Goal: Transaction & Acquisition: Obtain resource

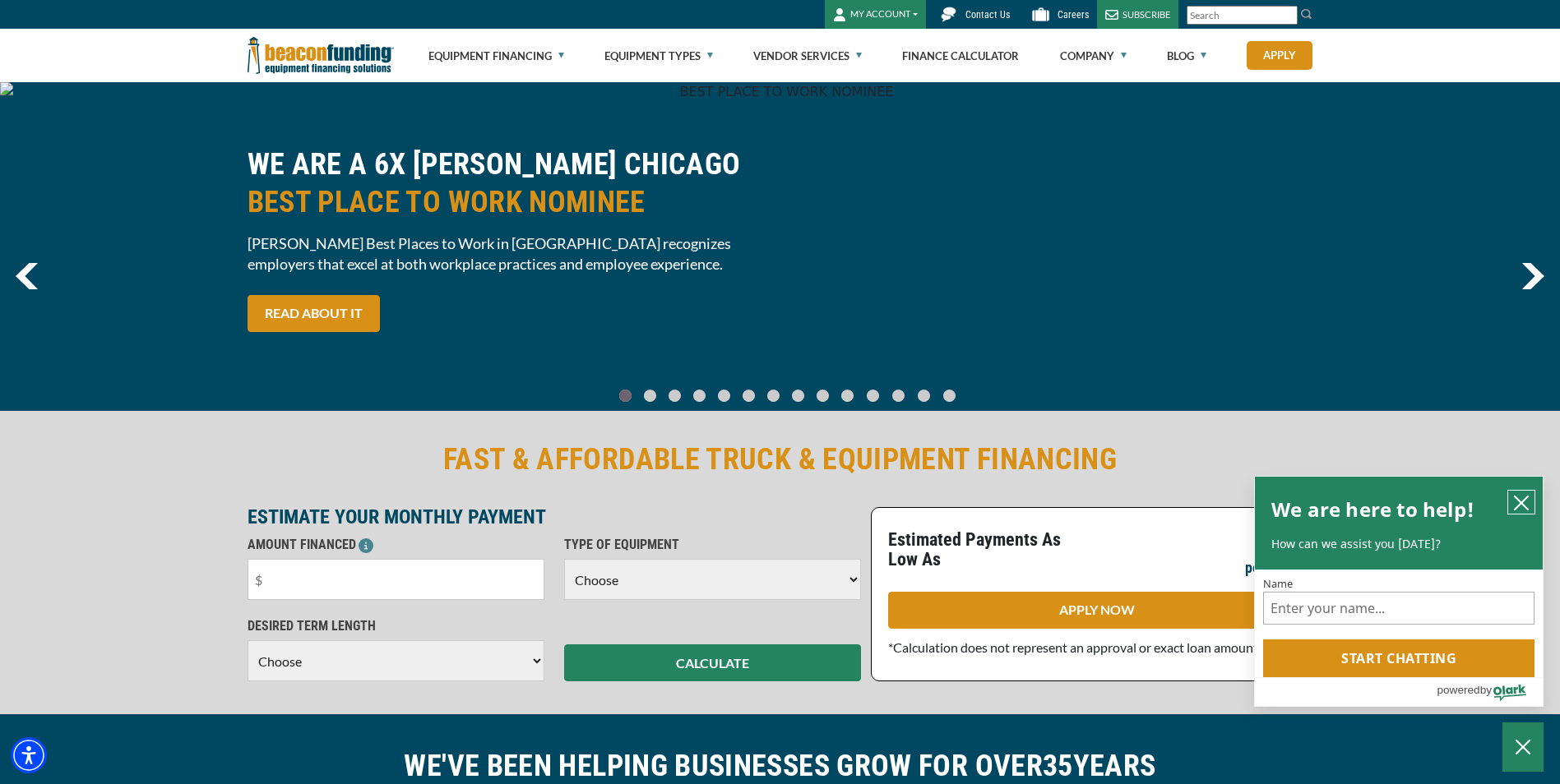
click at [1520, 491] on button "close chatbox" at bounding box center [1522, 503] width 26 height 23
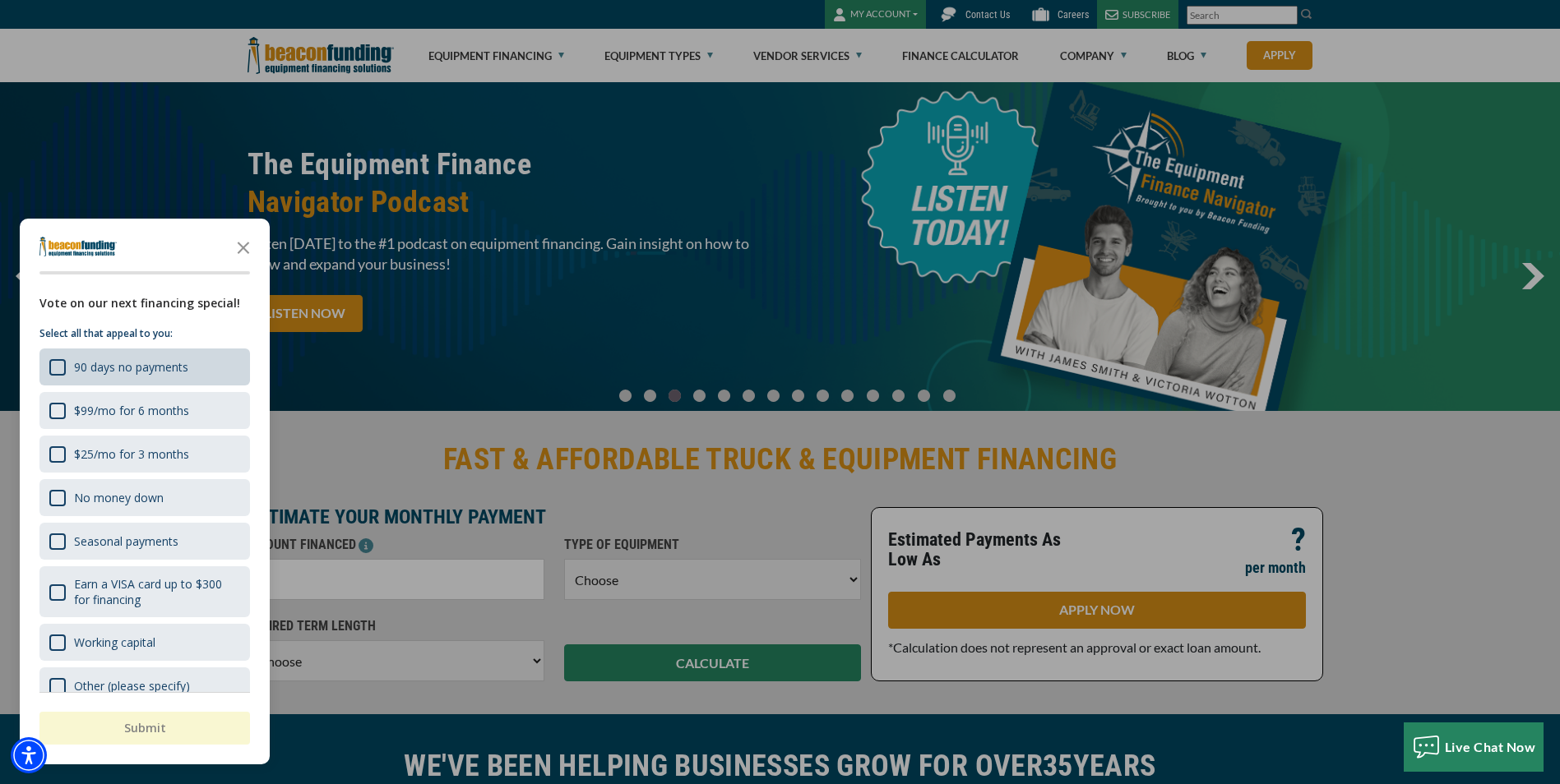
click at [143, 368] on div "90 days no payments" at bounding box center [131, 367] width 114 height 16
click at [241, 248] on icon "Close the survey" at bounding box center [243, 247] width 33 height 33
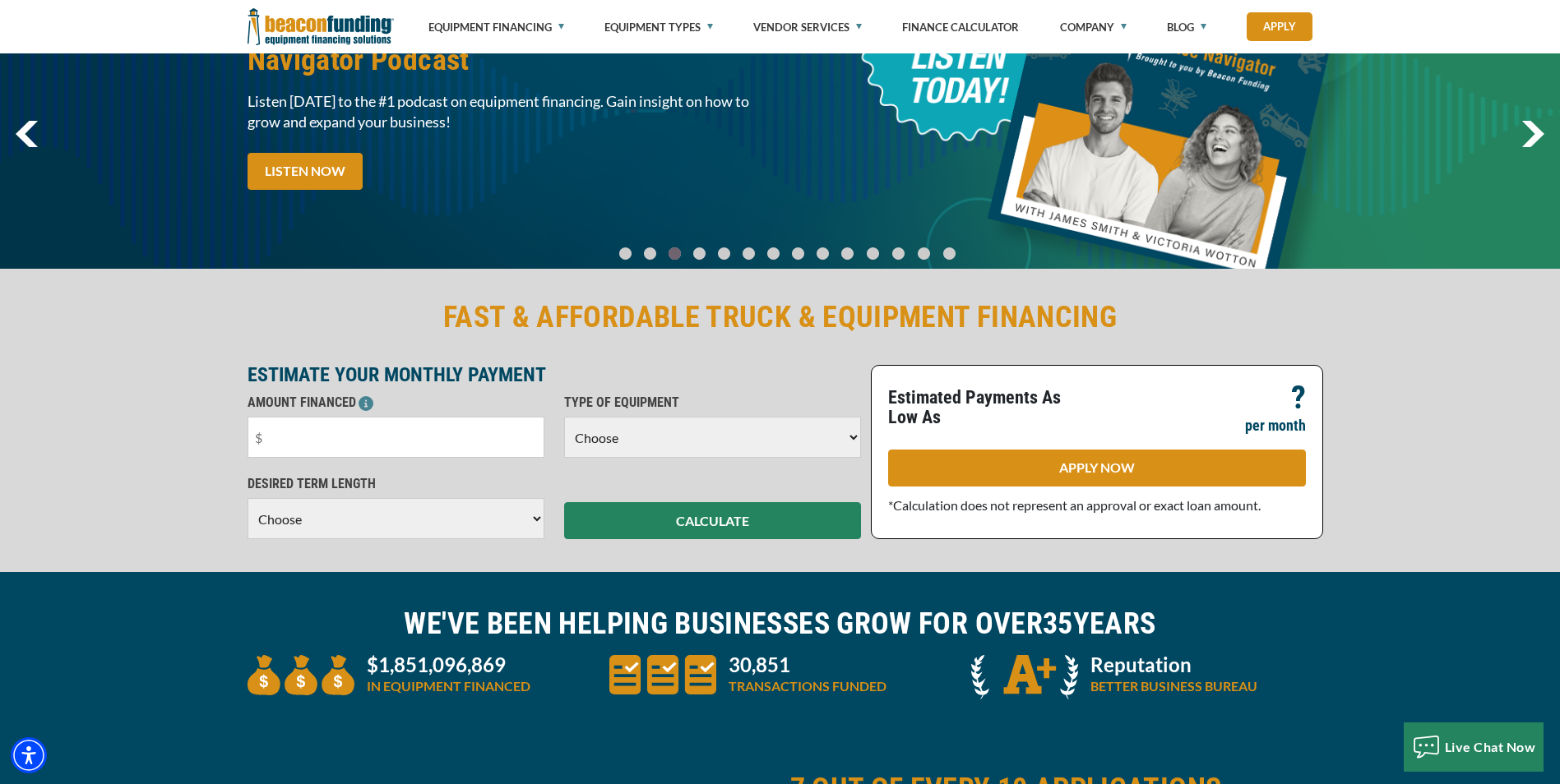
scroll to position [165, 0]
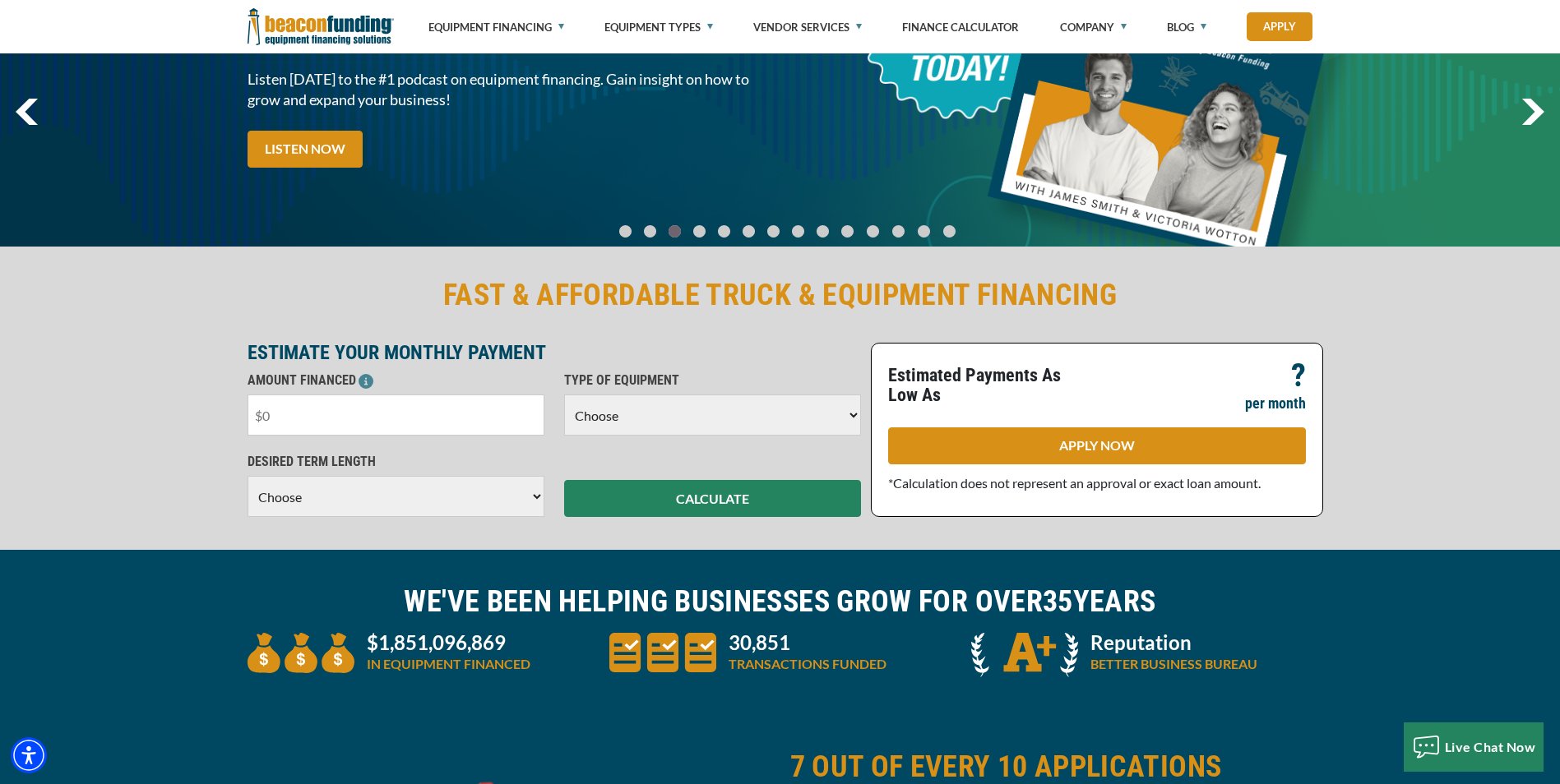
click at [359, 404] on input "text" at bounding box center [396, 416] width 297 height 41
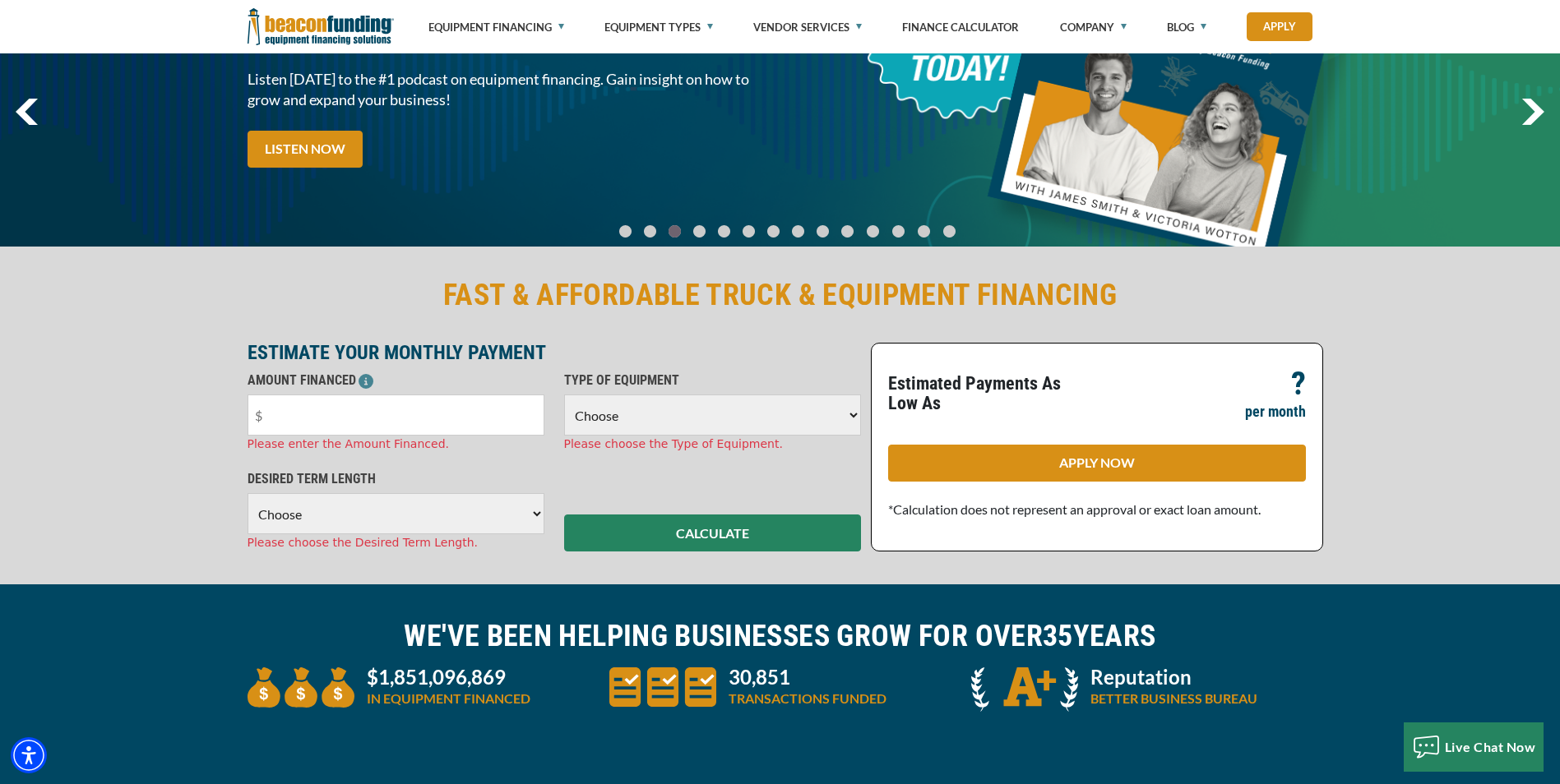
click at [538, 498] on select "Choose 36 Months 48 Months 60 Months" at bounding box center [396, 514] width 297 height 41
select select "60"
click at [248, 493] on select "Choose 36 Months 48 Months 60 Months" at bounding box center [396, 514] width 297 height 41
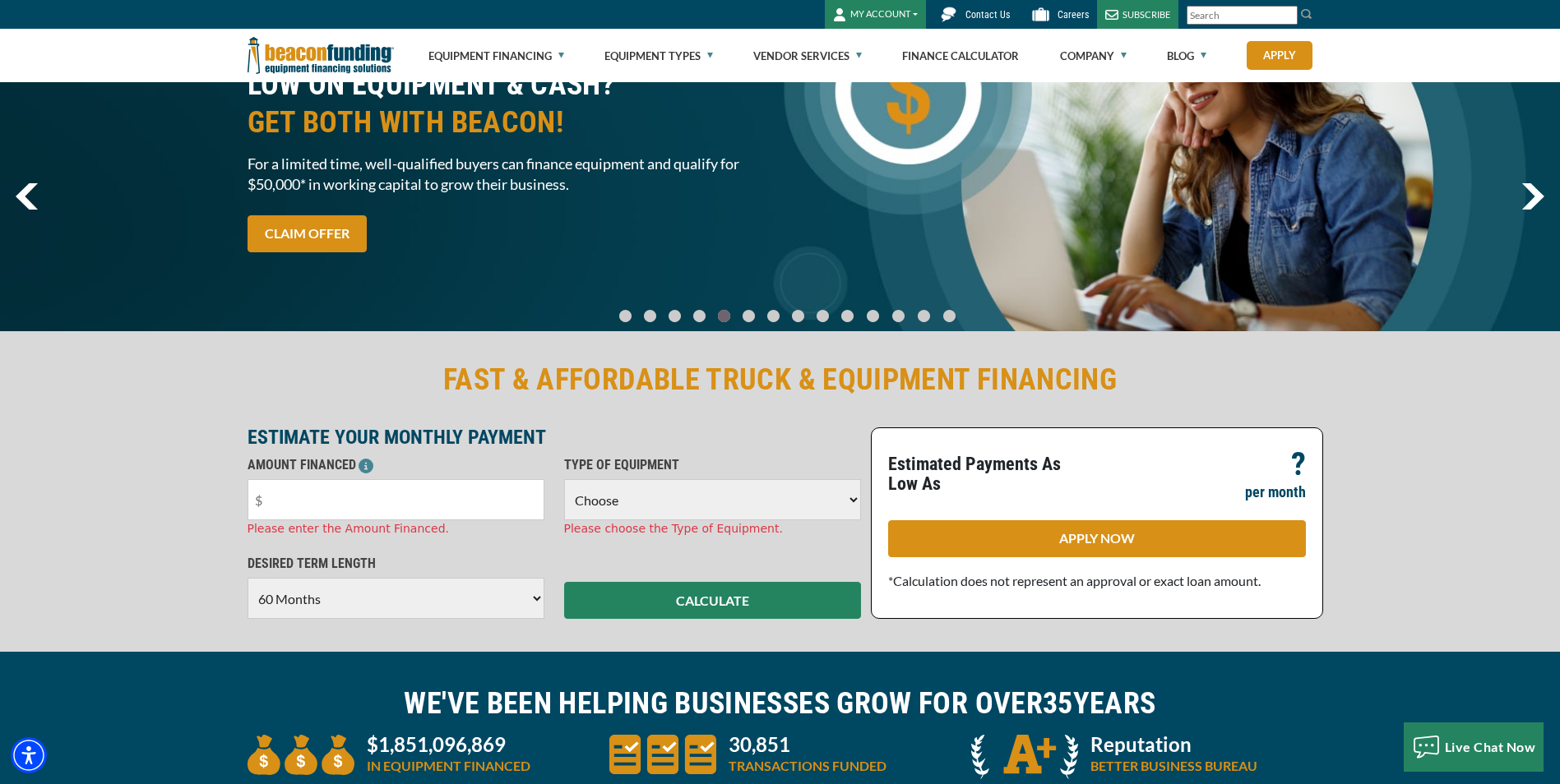
scroll to position [0, 0]
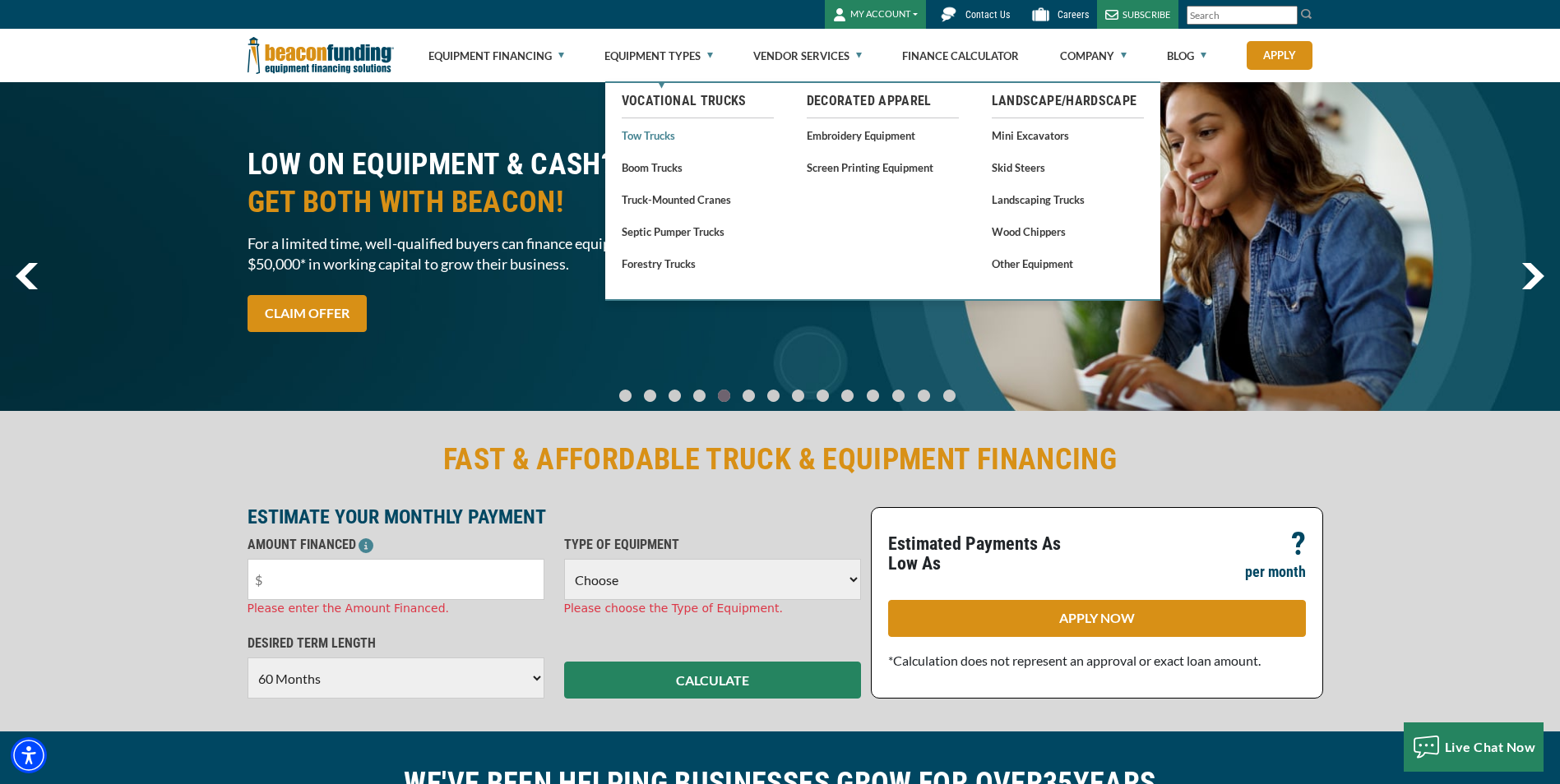
click at [661, 138] on link "Tow Trucks" at bounding box center [698, 135] width 152 height 21
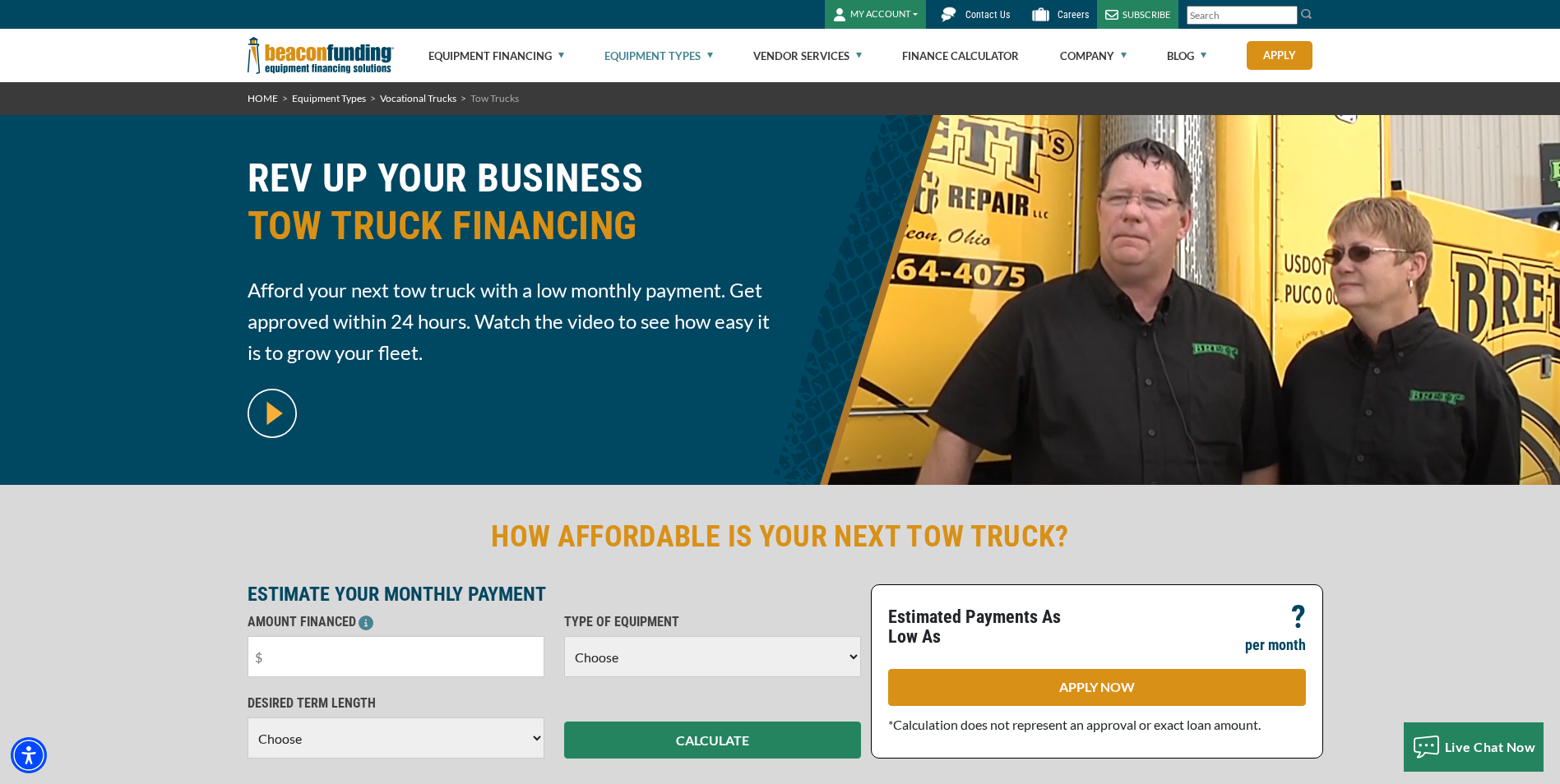
click at [901, 10] on button "MY ACCOUNT" at bounding box center [875, 14] width 101 height 29
click at [872, 60] on link "Login" at bounding box center [890, 50] width 130 height 40
